Goal: Information Seeking & Learning: Learn about a topic

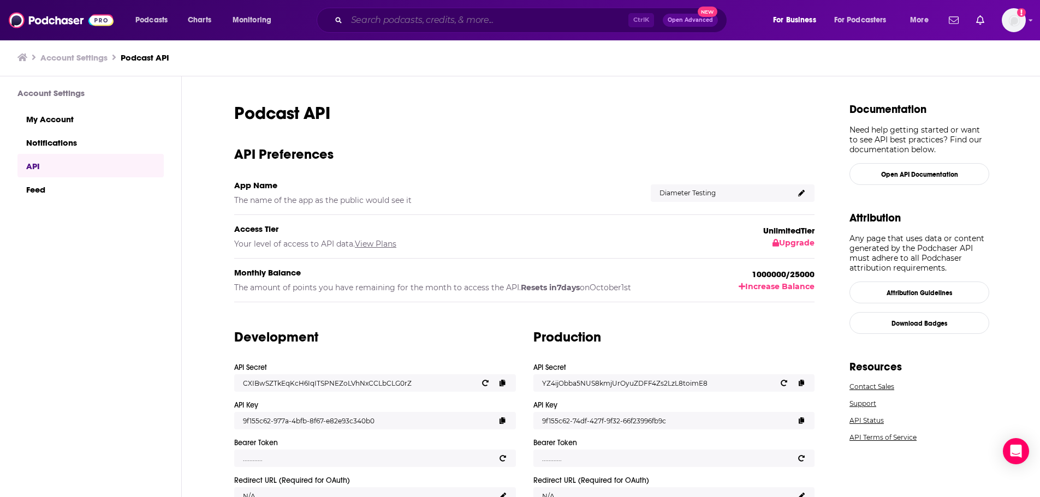
click at [372, 22] on input "Search podcasts, credits, & more..." at bounding box center [488, 19] width 282 height 17
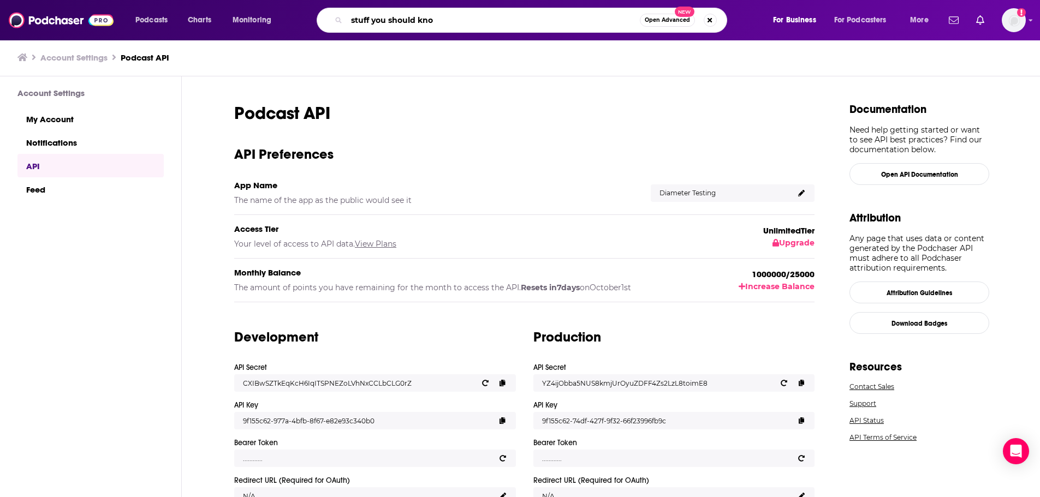
type input "stuff you should know"
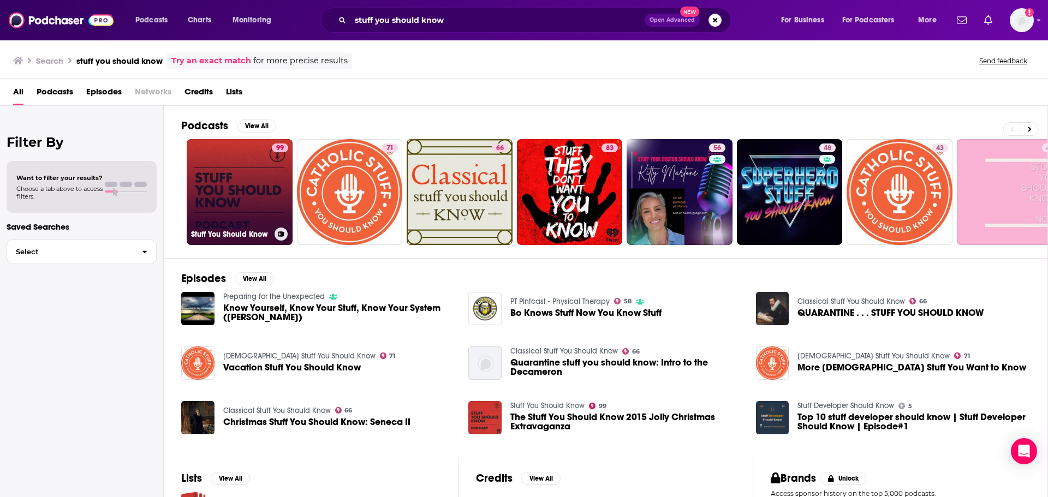
click at [230, 190] on link "99 Stuff You Should Know" at bounding box center [240, 192] width 106 height 106
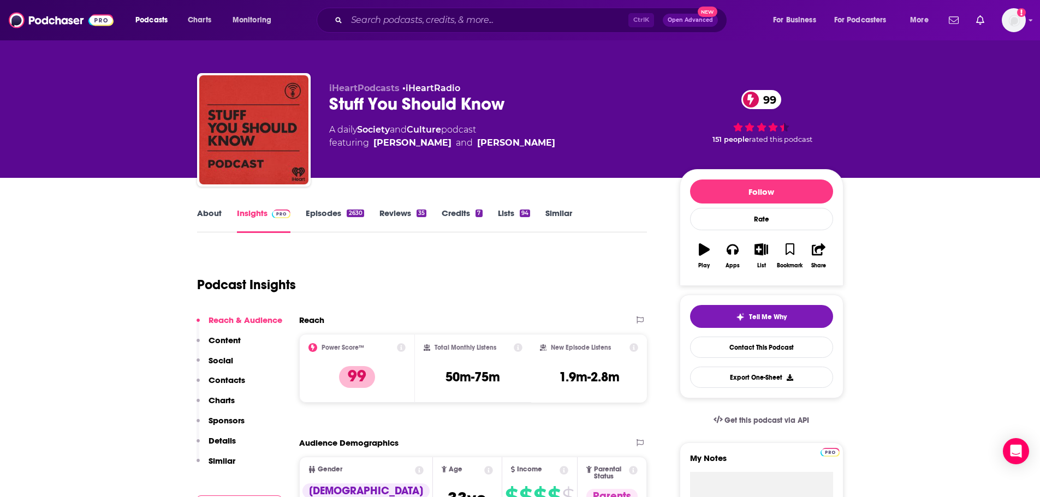
click at [227, 422] on p "Sponsors" at bounding box center [227, 421] width 36 height 10
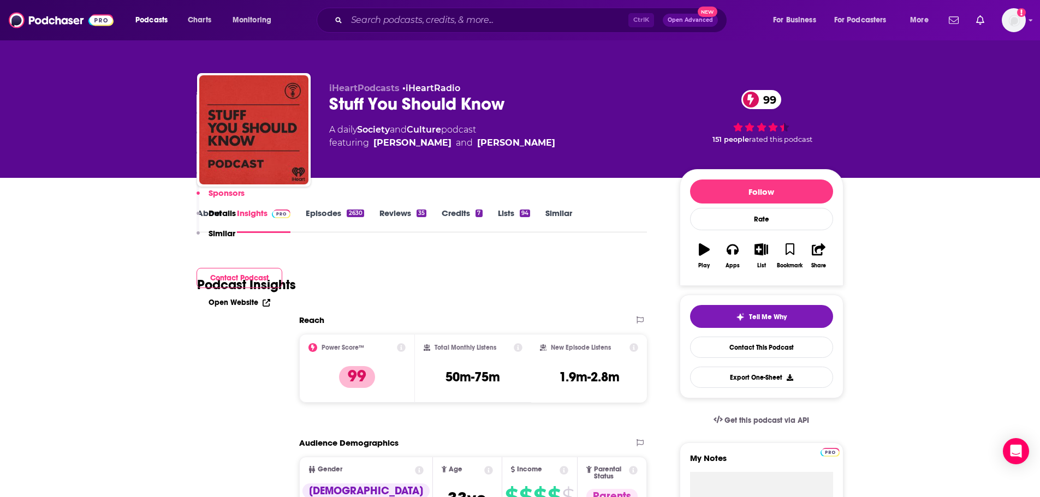
scroll to position [1562, 0]
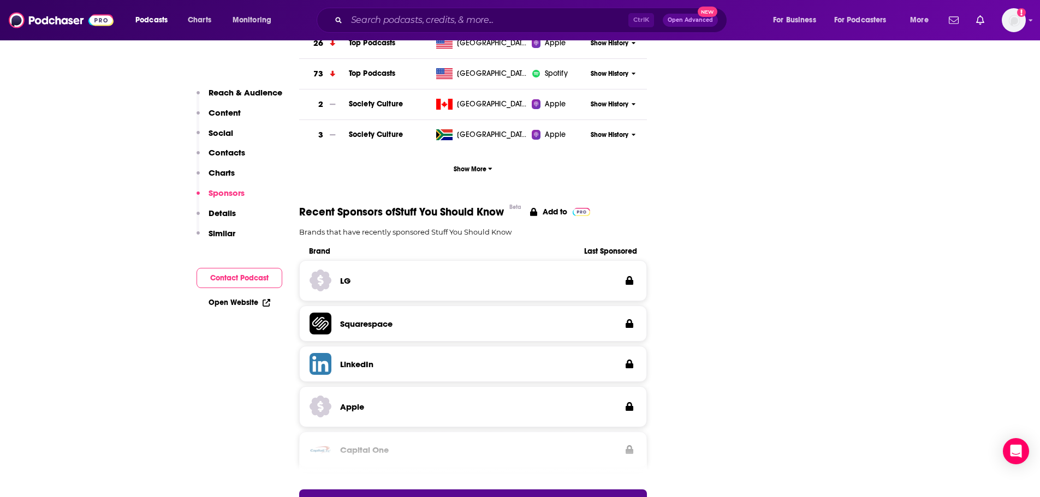
click at [594, 247] on span "Last Sponsored" at bounding box center [601, 251] width 71 height 9
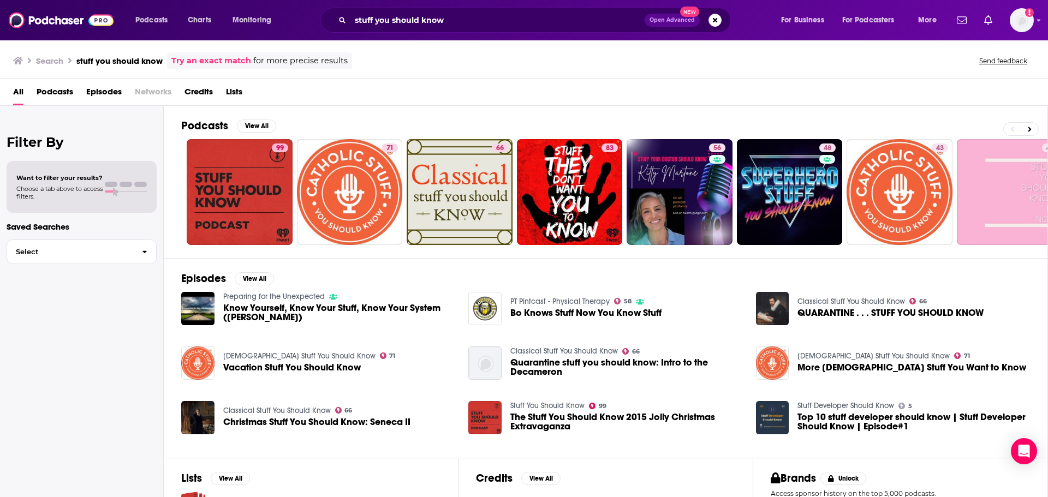
click at [60, 97] on span "Podcasts" at bounding box center [55, 94] width 37 height 22
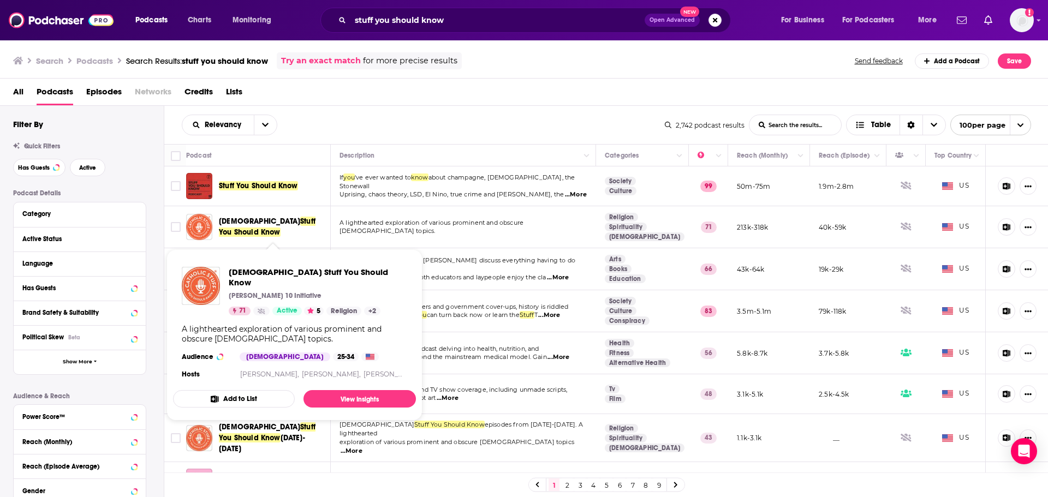
click at [291, 221] on span "Stuff You Should Know" at bounding box center [267, 227] width 97 height 20
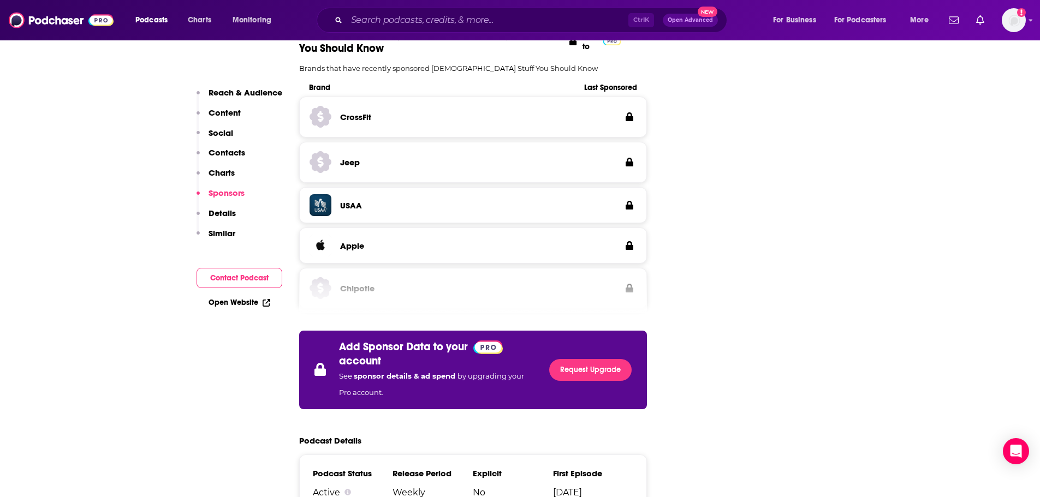
scroll to position [1693, 0]
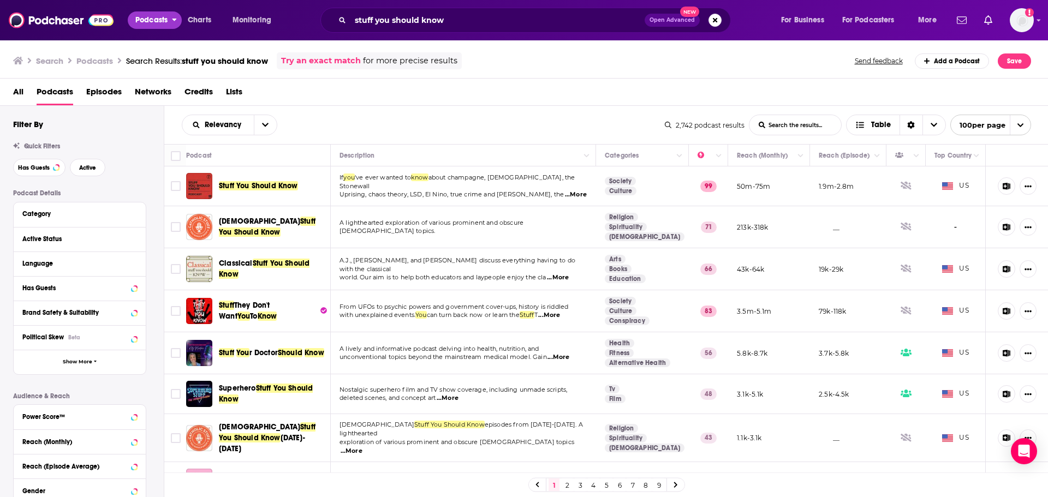
click at [165, 19] on span "Podcasts" at bounding box center [151, 20] width 32 height 15
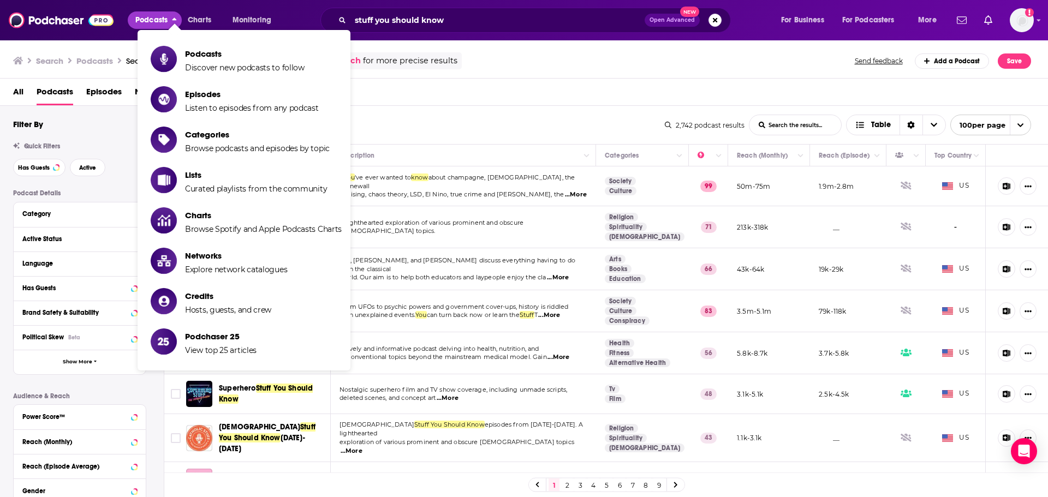
click at [75, 42] on div "Search Podcasts Search Results: stuff you should know Try an exact match for mo…" at bounding box center [524, 58] width 1049 height 39
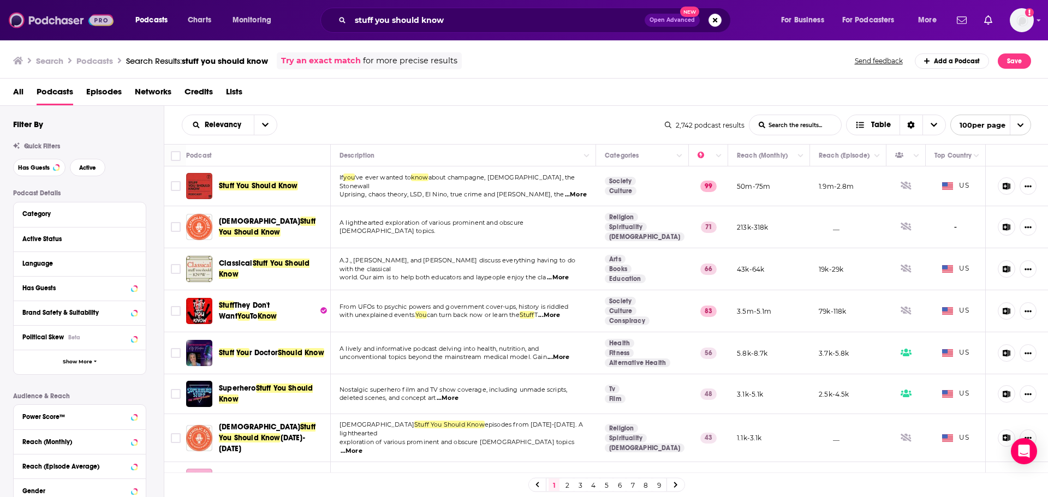
click at [50, 21] on img at bounding box center [61, 20] width 105 height 21
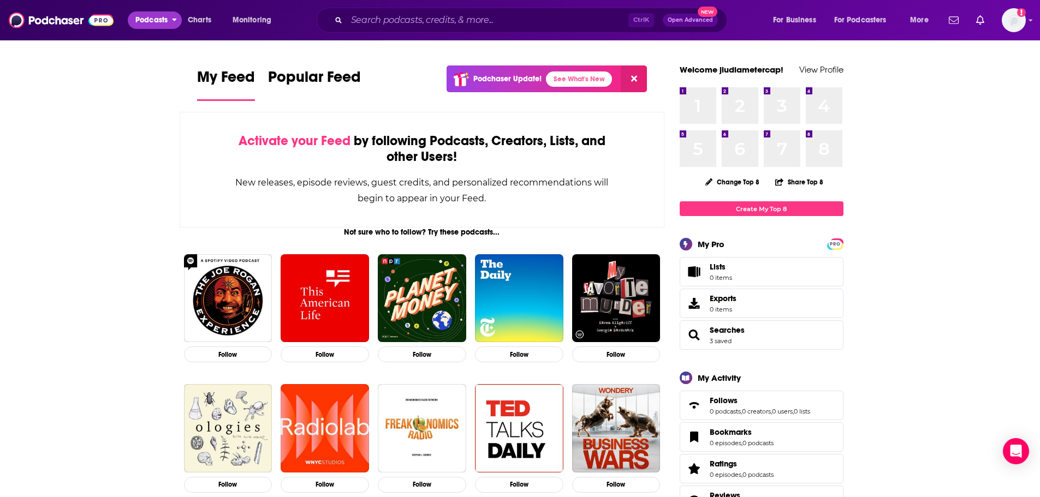
click at [139, 19] on span "Podcasts" at bounding box center [151, 20] width 32 height 15
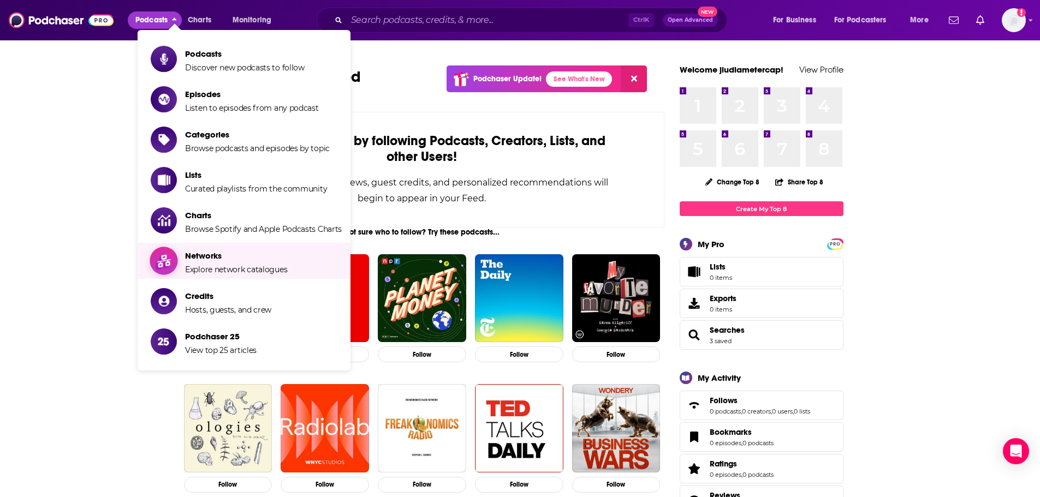
click at [229, 260] on span "Networks" at bounding box center [236, 256] width 102 height 10
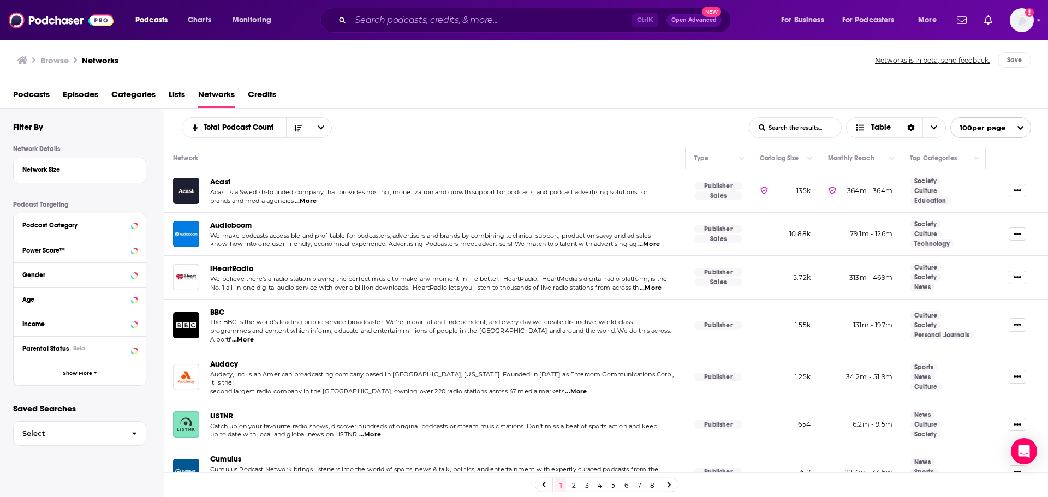
click at [222, 265] on span "iHeartRadio" at bounding box center [231, 268] width 43 height 9
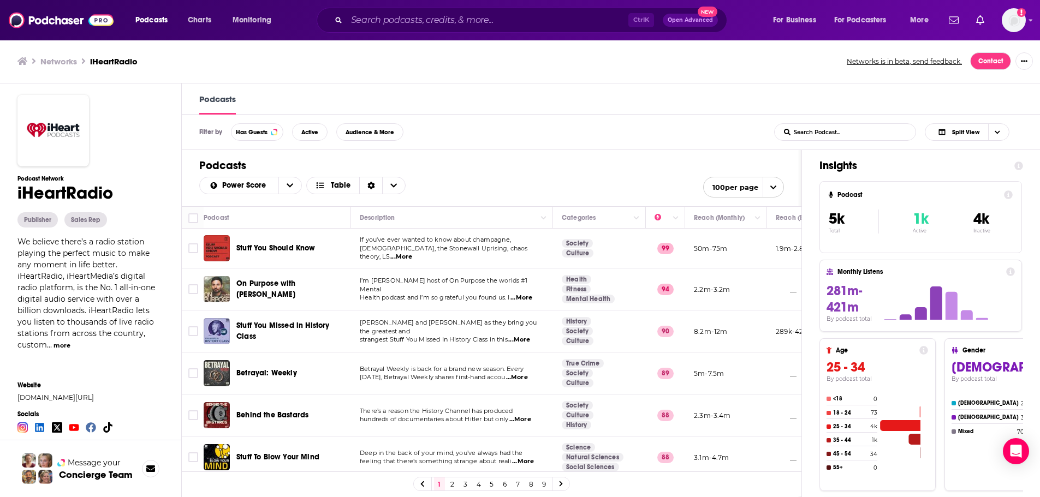
click at [282, 288] on span "On Purpose with [PERSON_NAME]" at bounding box center [266, 289] width 60 height 20
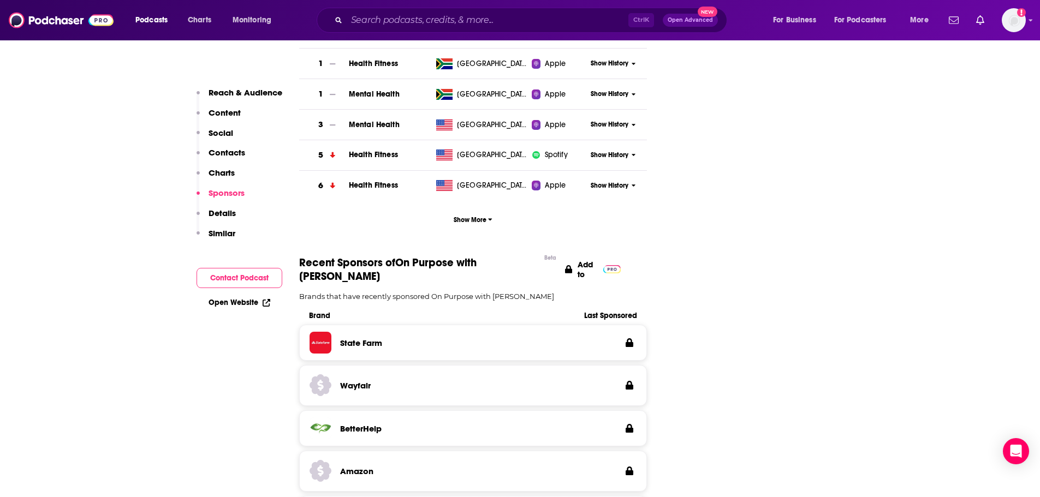
scroll to position [1529, 0]
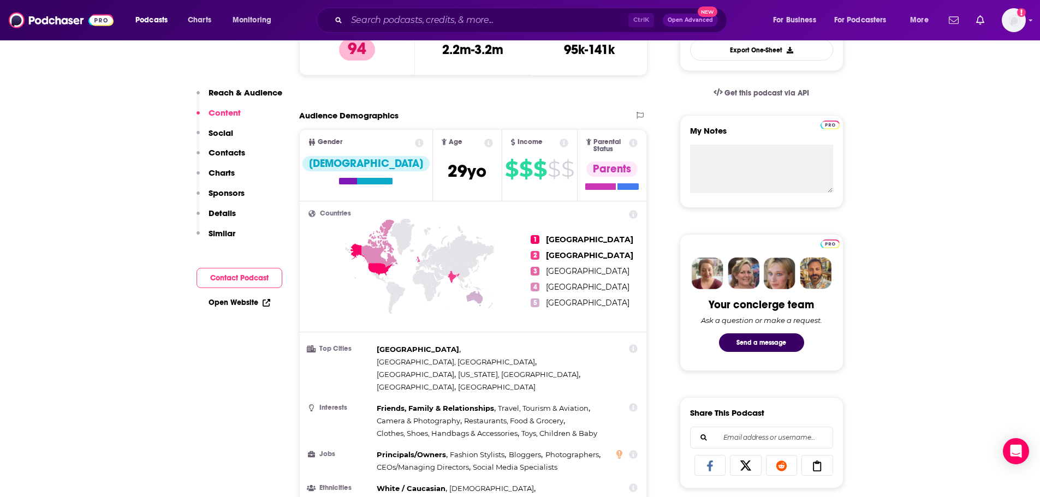
scroll to position [0, 0]
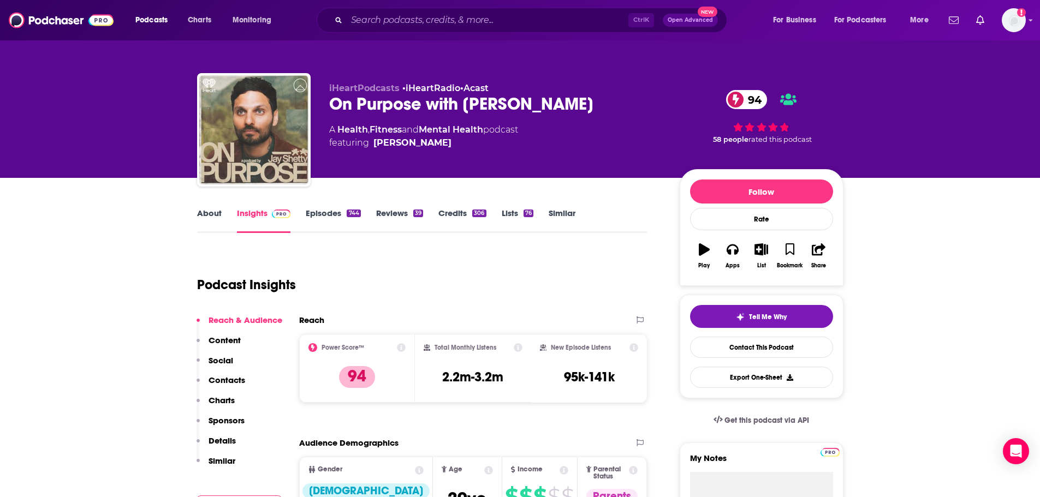
click at [315, 214] on link "Episodes 744" at bounding box center [333, 220] width 55 height 25
